Goal: Task Accomplishment & Management: Complete application form

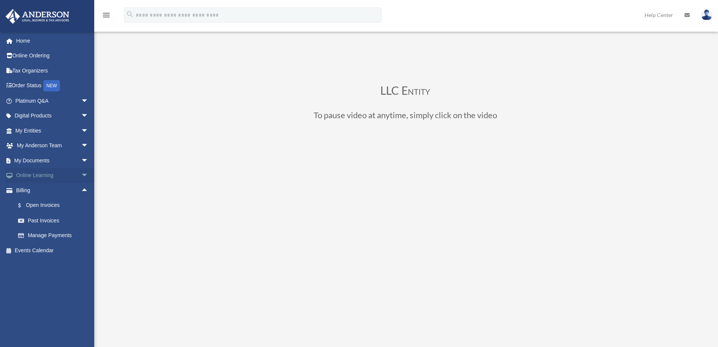
scroll to position [75, 0]
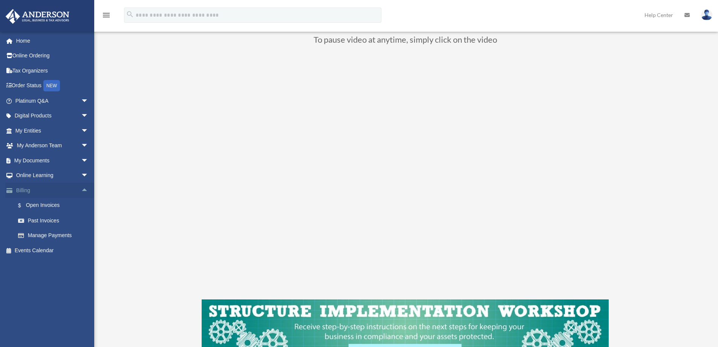
click at [81, 191] on span "arrow_drop_up" at bounding box center [88, 190] width 15 height 15
click at [81, 128] on span "arrow_drop_down" at bounding box center [88, 130] width 15 height 15
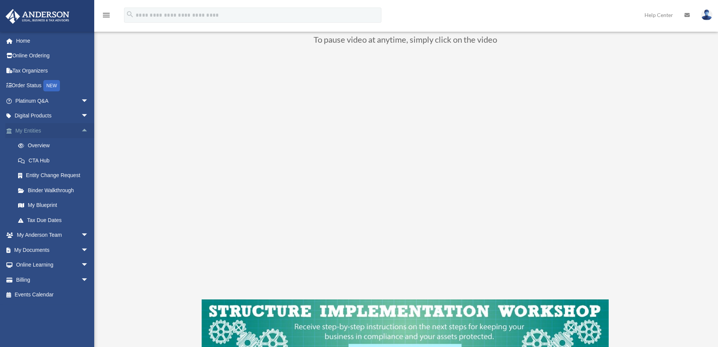
click at [25, 132] on link "My Entities arrow_drop_up" at bounding box center [52, 130] width 95 height 15
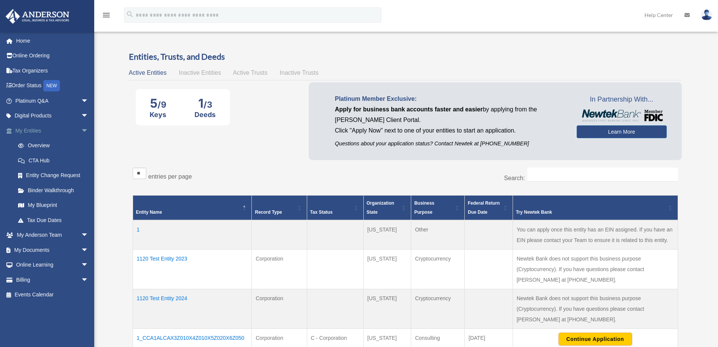
click at [81, 127] on span "arrow_drop_down" at bounding box center [88, 130] width 15 height 15
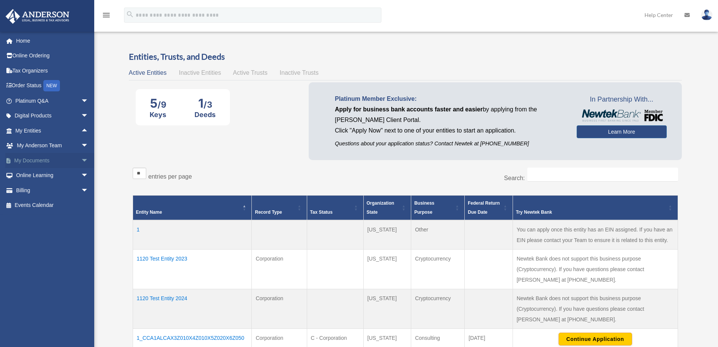
click at [81, 161] on span "arrow_drop_down" at bounding box center [88, 160] width 15 height 15
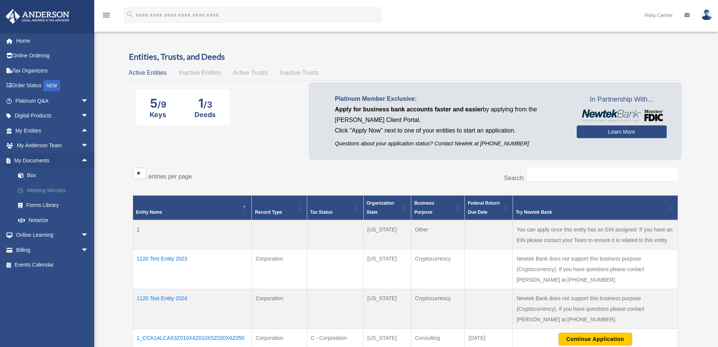
click at [40, 190] on link "Meeting Minutes" at bounding box center [55, 190] width 89 height 15
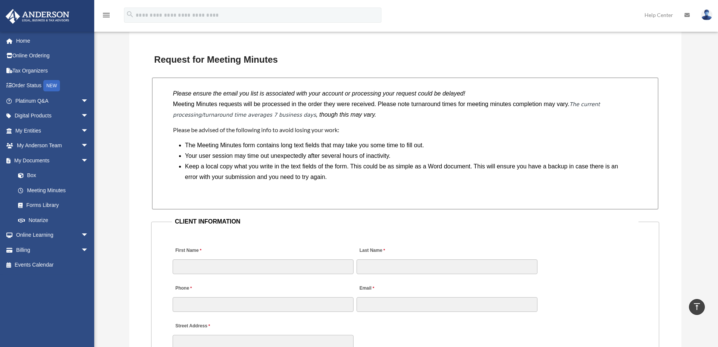
scroll to position [679, 0]
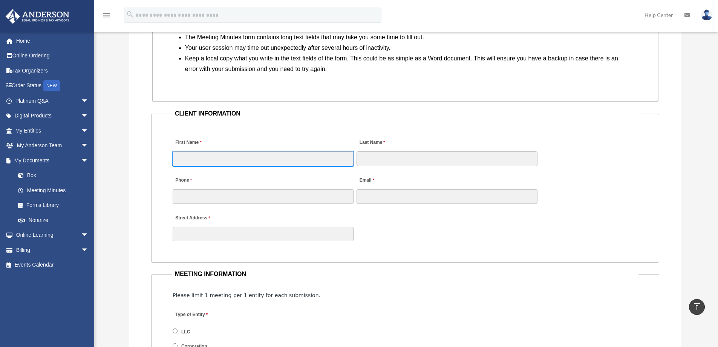
click at [244, 157] on input "First Name" at bounding box center [263, 158] width 181 height 14
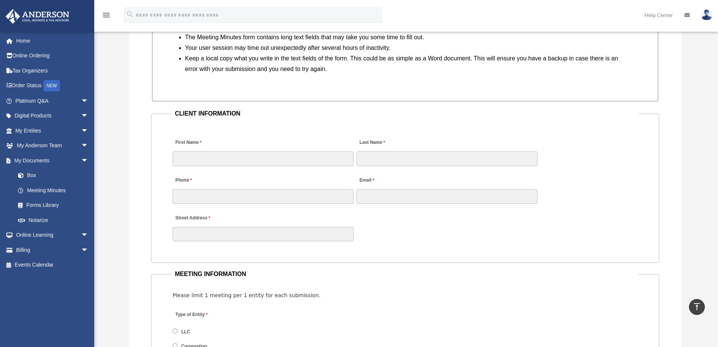
click at [415, 230] on div "Street Address" at bounding box center [405, 225] width 467 height 33
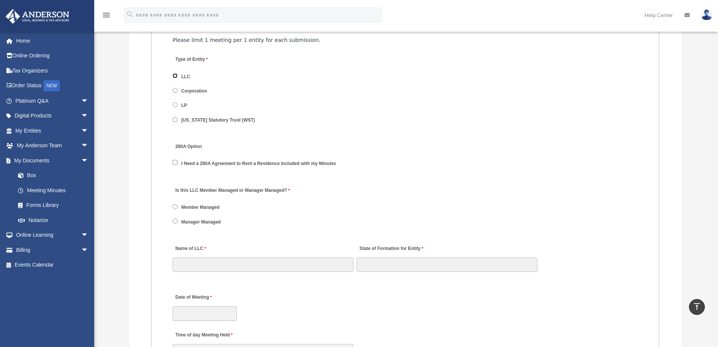
scroll to position [943, 0]
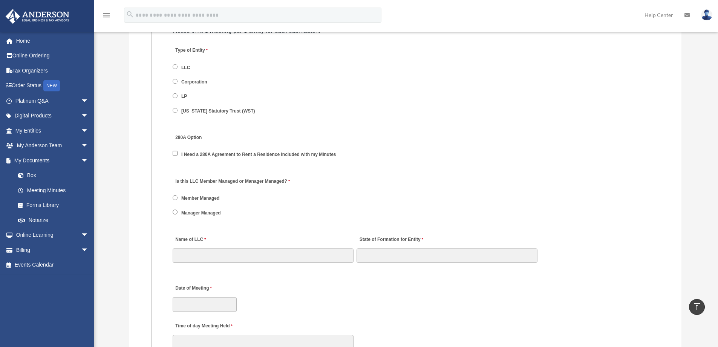
click at [229, 183] on label "Is this LLC Member Managed or Manager Managed?" at bounding box center [232, 181] width 119 height 10
click at [202, 212] on label "Manager Managed" at bounding box center [201, 212] width 44 height 7
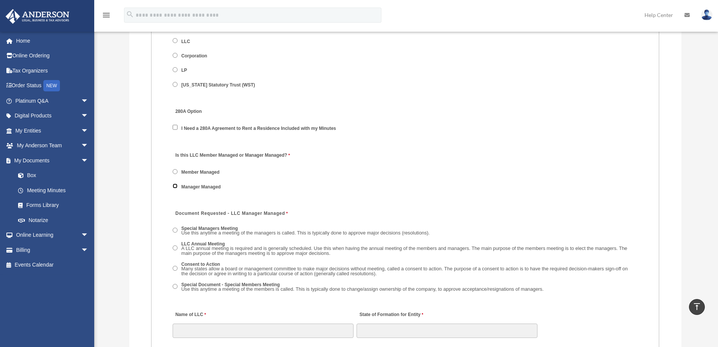
scroll to position [1018, 0]
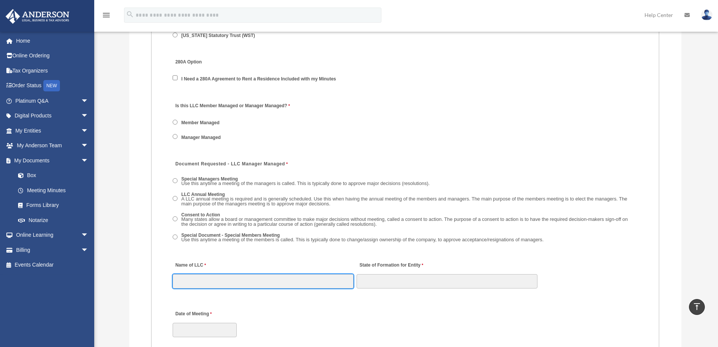
click at [190, 282] on input "Name of LLC" at bounding box center [263, 281] width 181 height 14
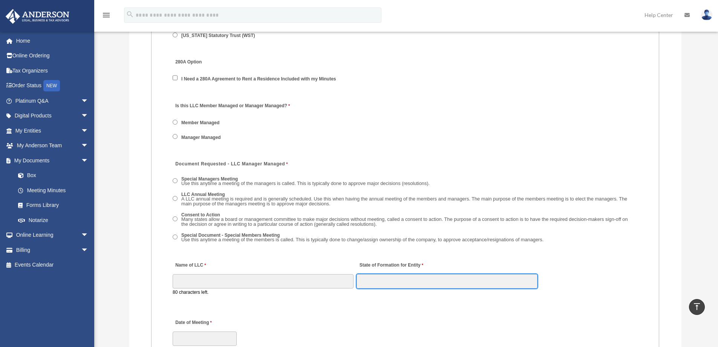
click at [447, 274] on input "State of Formation for Entity" at bounding box center [447, 281] width 181 height 14
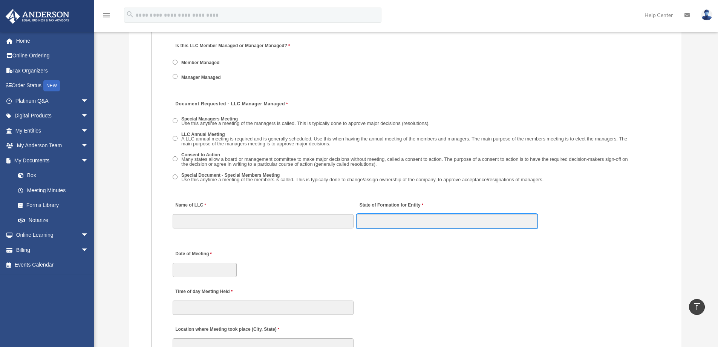
scroll to position [1169, 0]
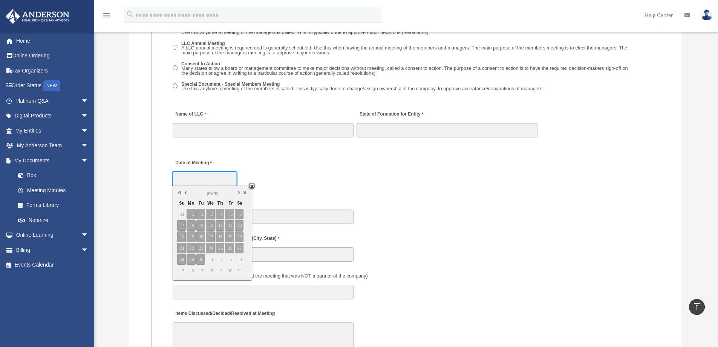
click at [189, 173] on input "Date of Meeting" at bounding box center [205, 179] width 64 height 14
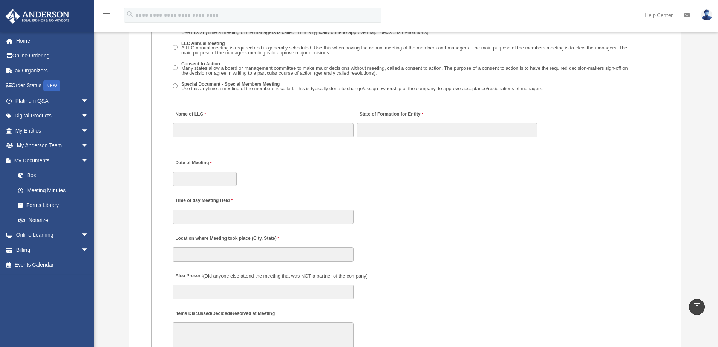
click at [544, 183] on div "Date of Meeting" at bounding box center [405, 170] width 467 height 33
click at [247, 213] on input "Time of day Meeting Held" at bounding box center [263, 216] width 181 height 14
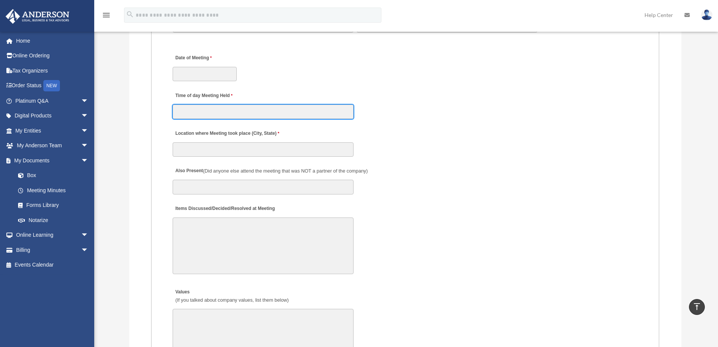
scroll to position [1282, 0]
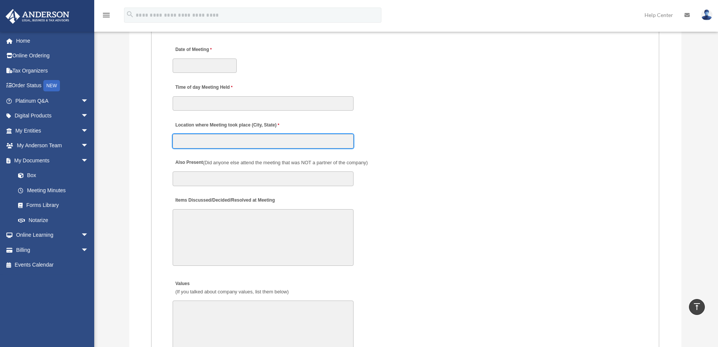
click at [236, 142] on input "Location where Meeting took place (City, State)" at bounding box center [263, 141] width 181 height 14
click at [453, 216] on div "Items Discussed/Decided/Resolved at Meeting 30000 characters left." at bounding box center [405, 230] width 467 height 78
click at [233, 220] on textarea "Items Discussed/Decided/Resolved at Meeting" at bounding box center [263, 237] width 181 height 57
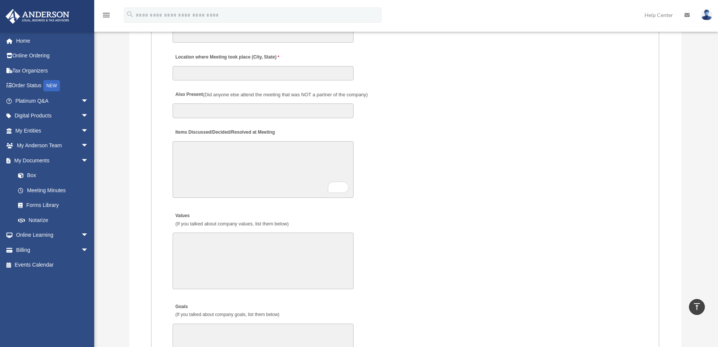
scroll to position [1395, 0]
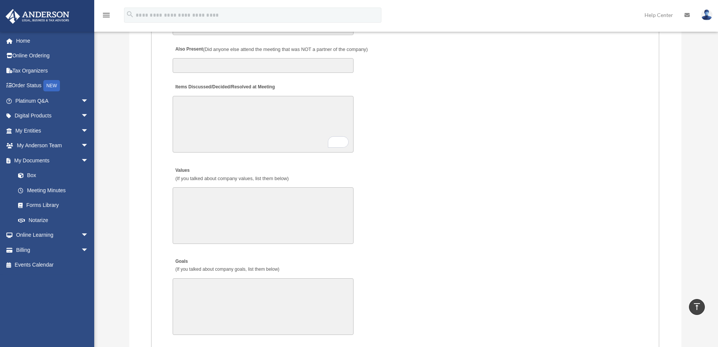
click at [242, 284] on textarea "Goals (If you talked about company goals, list them below)" at bounding box center [263, 306] width 181 height 57
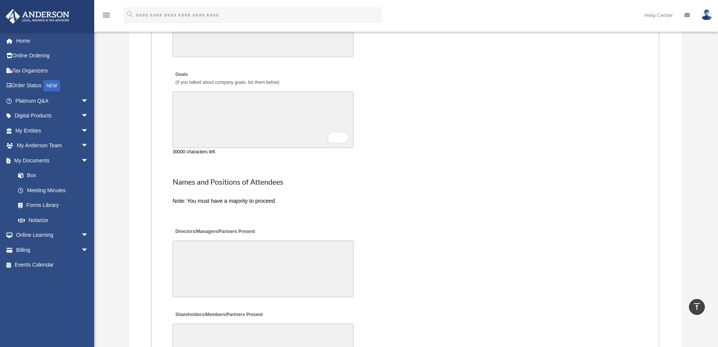
scroll to position [1584, 0]
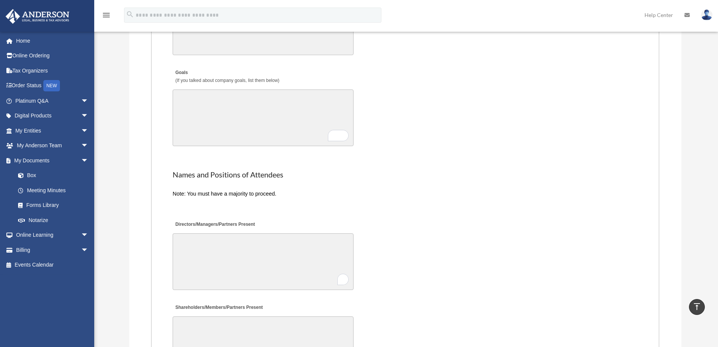
click at [273, 260] on textarea "Directors/Managers/Partners Present" at bounding box center [263, 261] width 181 height 57
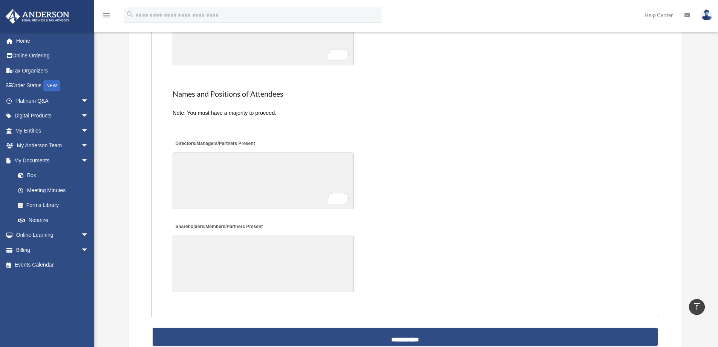
scroll to position [1697, 0]
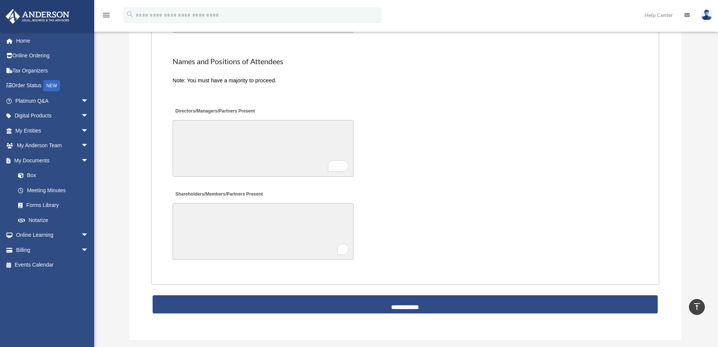
click at [242, 220] on textarea "Shareholders/Members/Partners Present" at bounding box center [263, 231] width 181 height 57
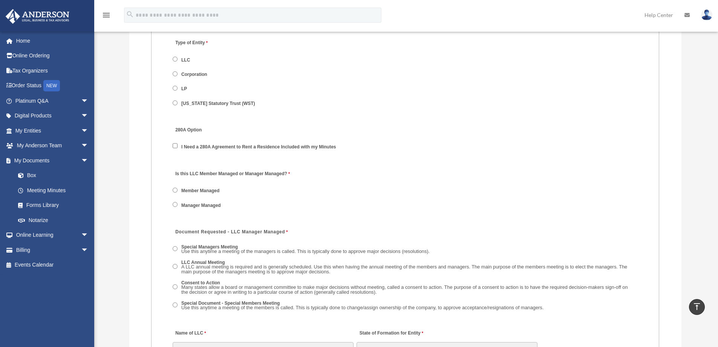
scroll to position [1018, 0]
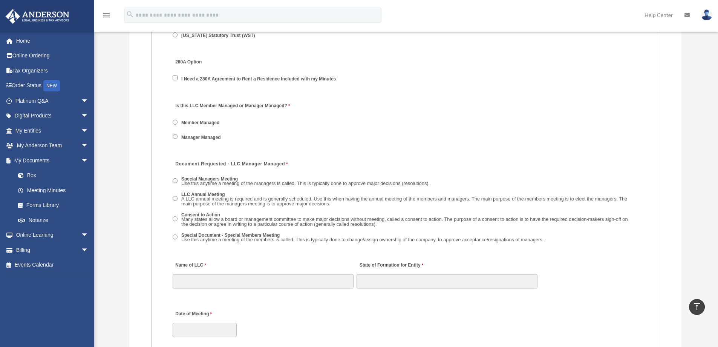
click at [256, 233] on label "Special Document - Special Members Meeting Use this anytime a meeting of the me…" at bounding box center [362, 238] width 367 height 12
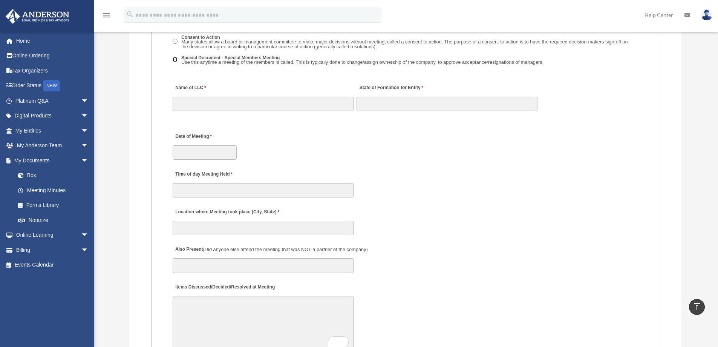
scroll to position [1207, 0]
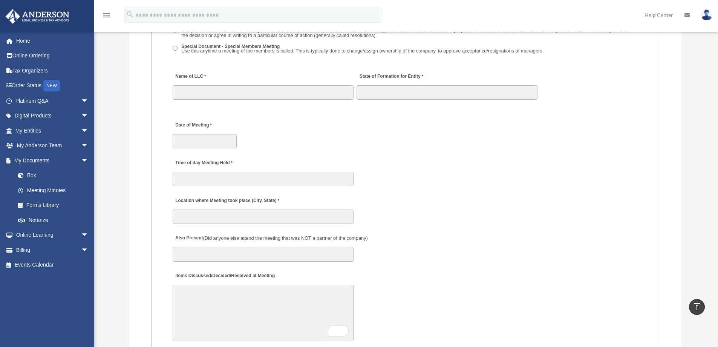
click at [259, 290] on textarea "Items Discussed/Decided/Resolved at Meeting" at bounding box center [263, 312] width 181 height 57
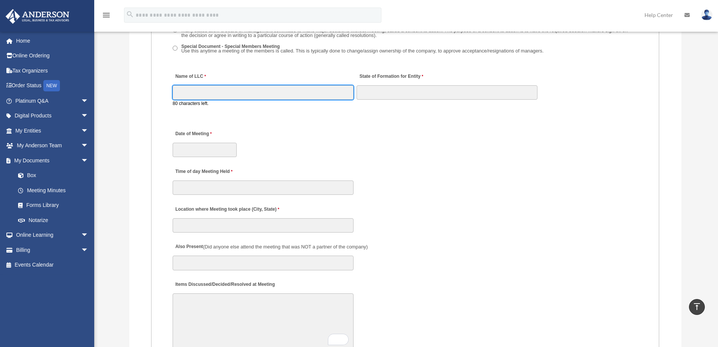
click at [269, 90] on input "Name of LLC" at bounding box center [263, 92] width 181 height 14
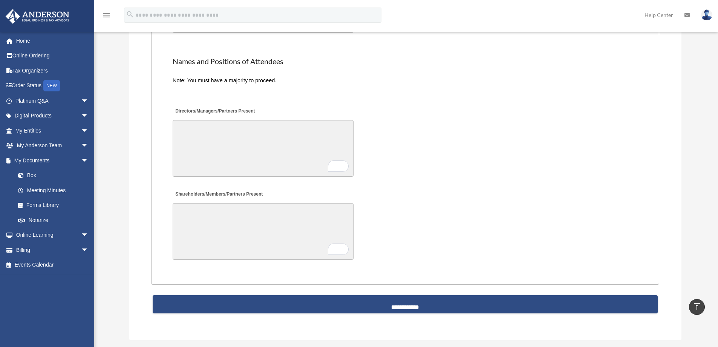
scroll to position [1688, 0]
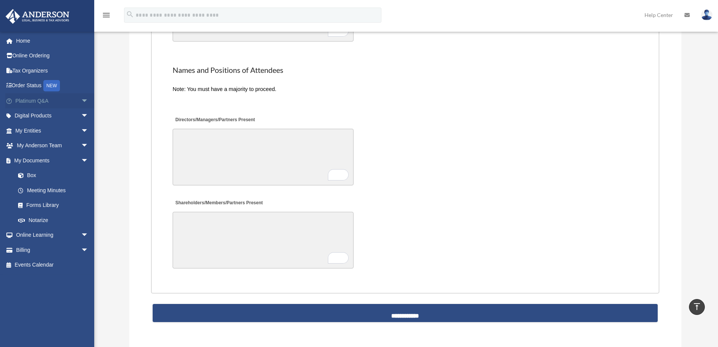
scroll to position [1688, 0]
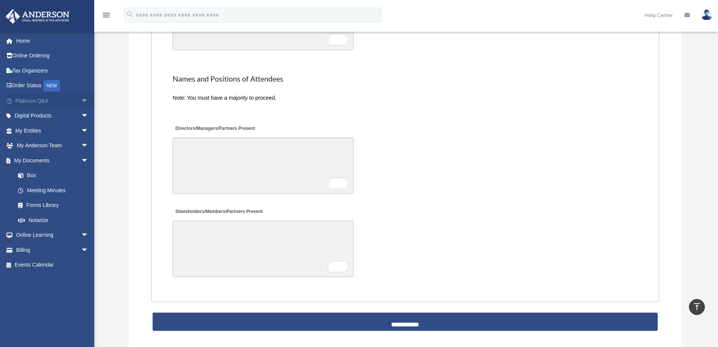
click at [81, 101] on span "arrow_drop_down" at bounding box center [88, 100] width 15 height 15
